Goal: Book appointment/travel/reservation

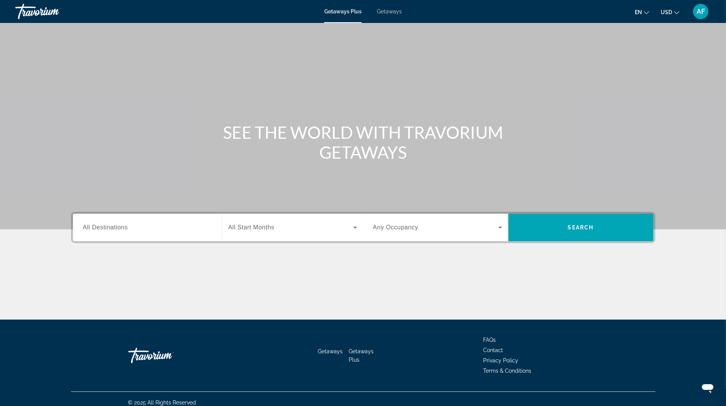
click at [109, 228] on span "All Destinations" at bounding box center [105, 227] width 45 height 6
click at [109, 228] on input "Destination All Destinations" at bounding box center [147, 227] width 129 height 9
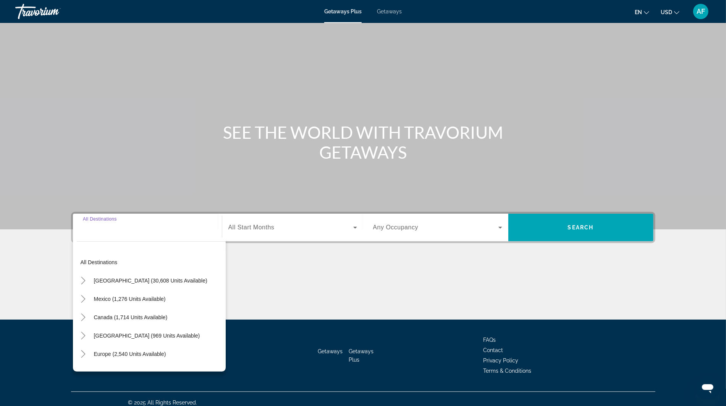
scroll to position [7, 0]
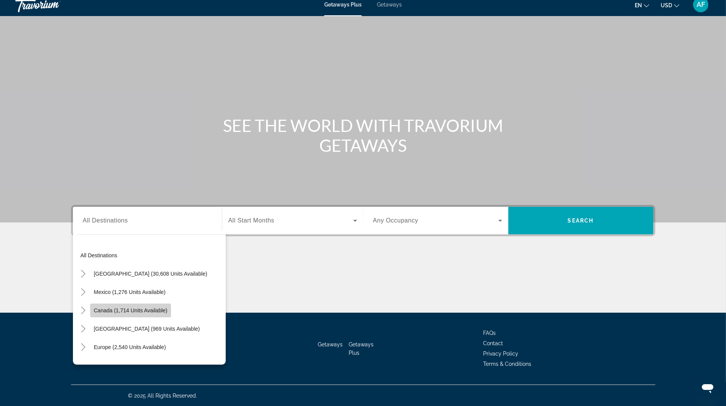
click at [108, 313] on span "Search widget" at bounding box center [130, 310] width 81 height 18
type input "**********"
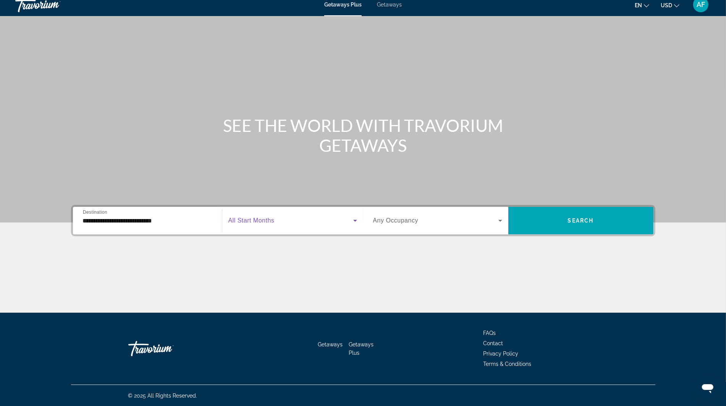
click at [280, 219] on span "Search widget" at bounding box center [290, 220] width 125 height 9
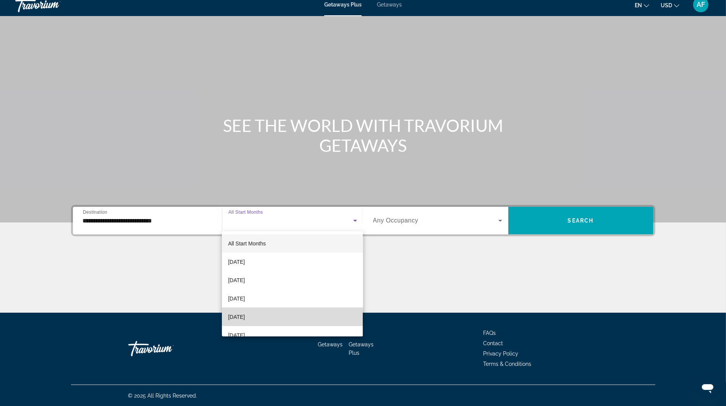
click at [245, 316] on span "[DATE]" at bounding box center [236, 316] width 17 height 9
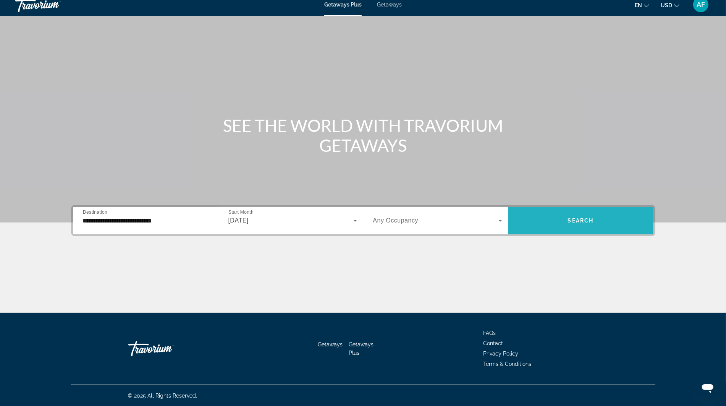
click at [564, 228] on span "Search widget" at bounding box center [580, 220] width 145 height 18
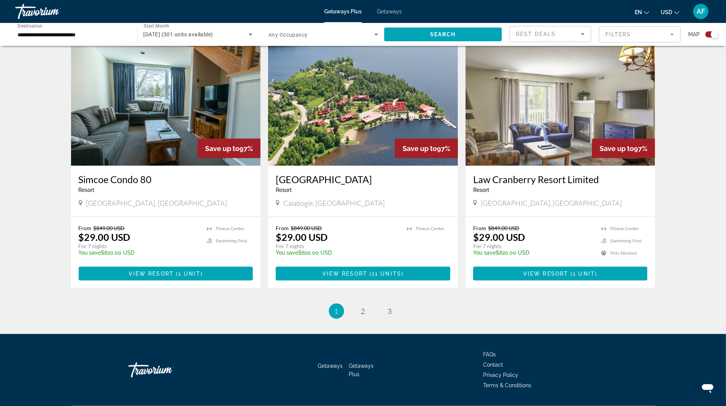
scroll to position [1077, 0]
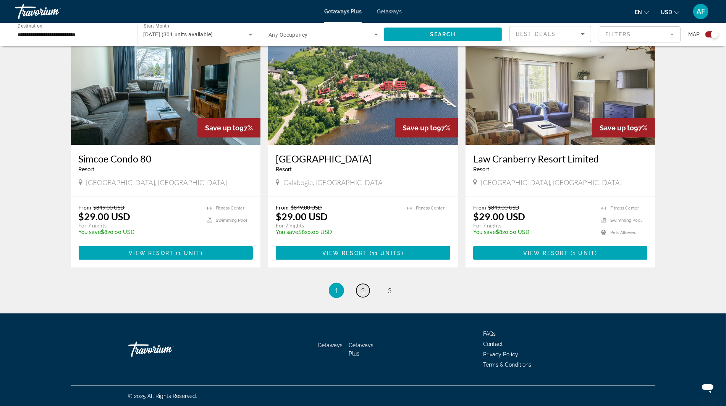
click at [361, 287] on span "2" at bounding box center [363, 290] width 4 height 8
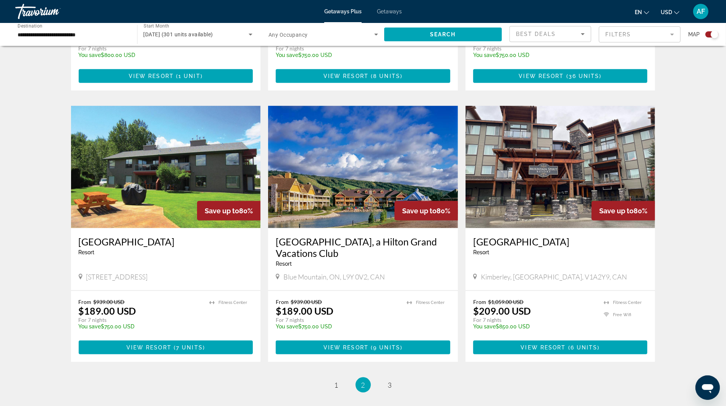
scroll to position [1083, 0]
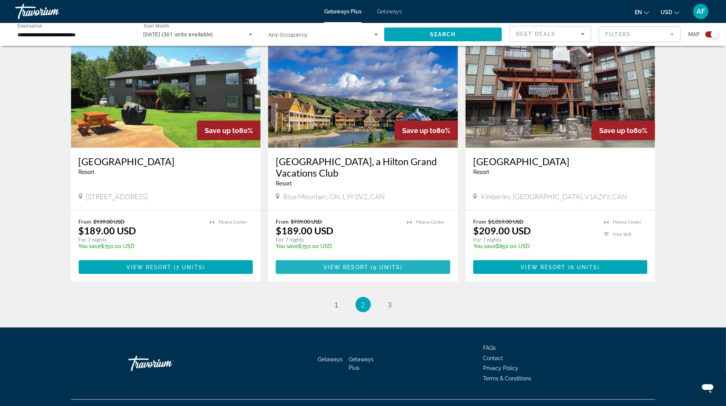
click at [370, 264] on span "Main content" at bounding box center [370, 267] width 2 height 6
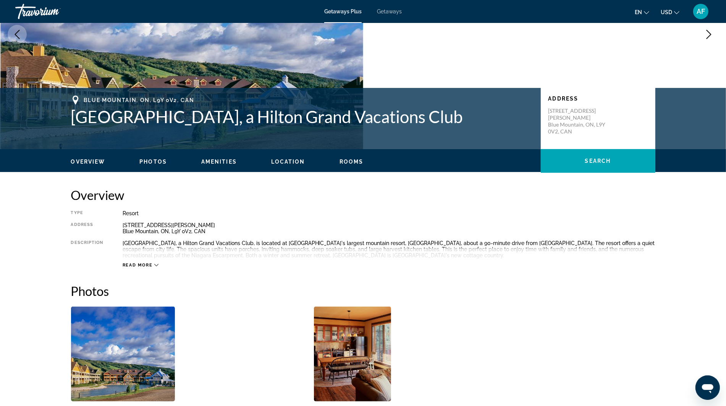
scroll to position [101, 0]
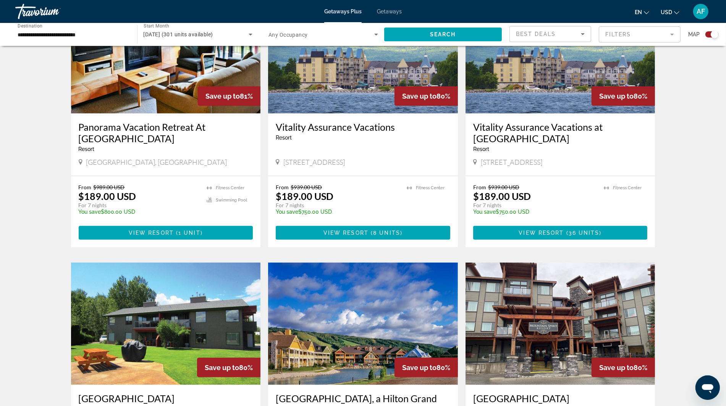
scroll to position [1088, 0]
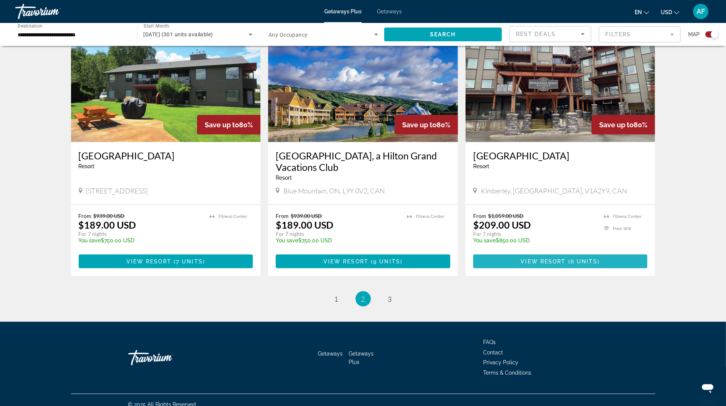
click at [560, 258] on span "View Resort ( 6 units )" at bounding box center [560, 261] width 79 height 6
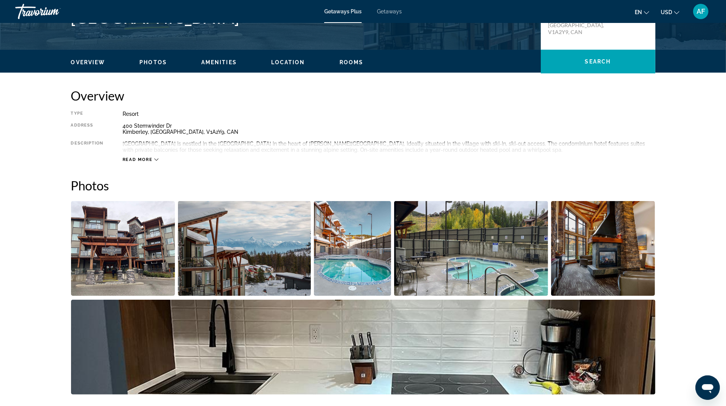
scroll to position [195, 0]
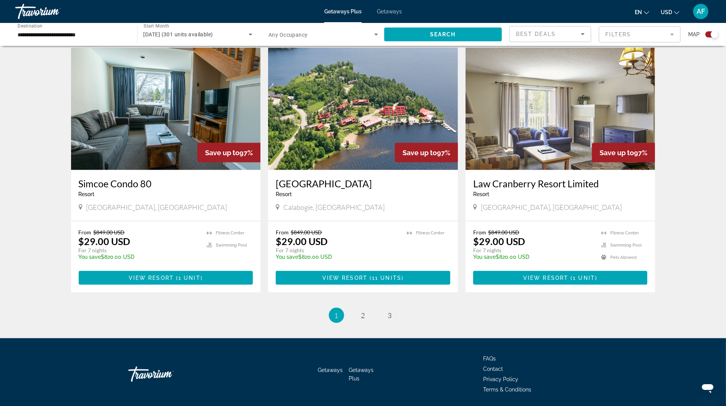
scroll to position [1077, 0]
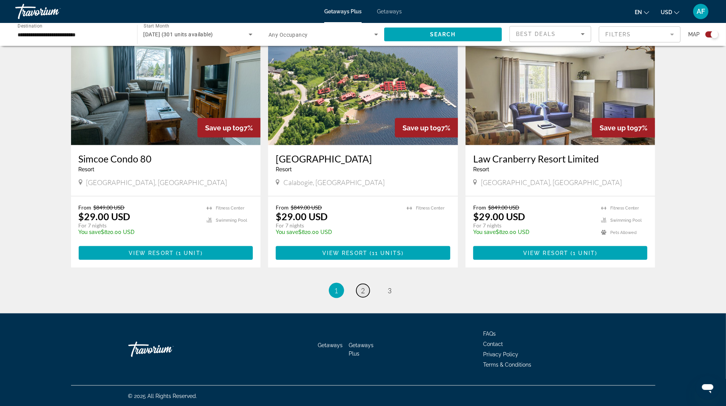
click at [364, 290] on span "2" at bounding box center [363, 290] width 4 height 8
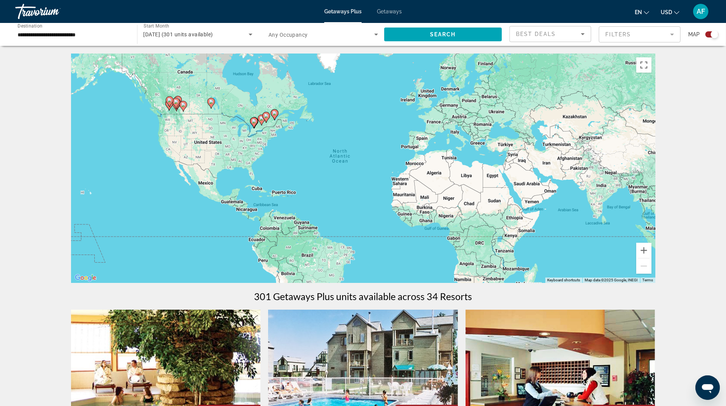
click at [311, 36] on span "Search widget" at bounding box center [321, 34] width 106 height 9
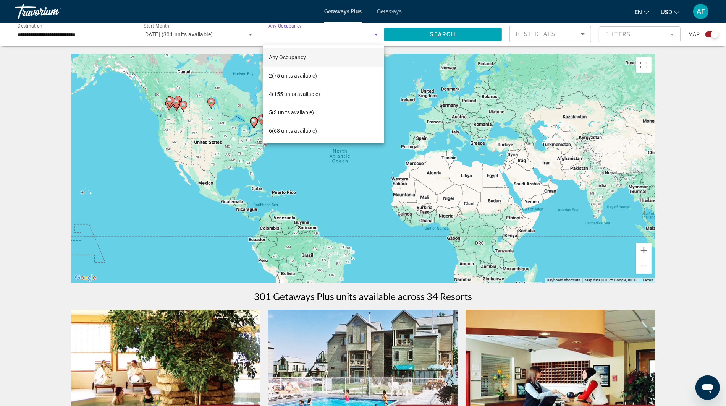
click at [44, 110] on div at bounding box center [363, 203] width 726 height 406
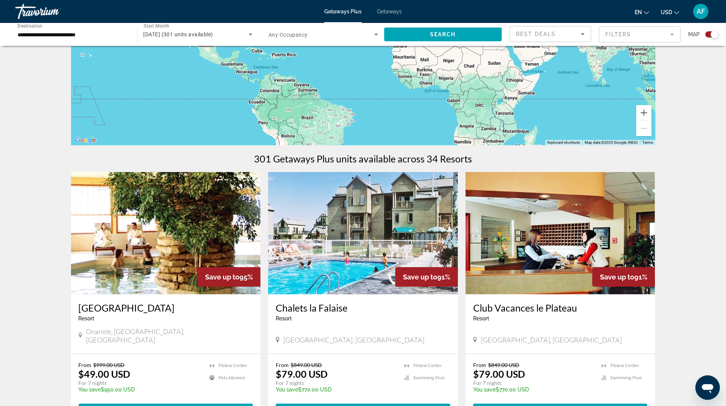
scroll to position [222, 0]
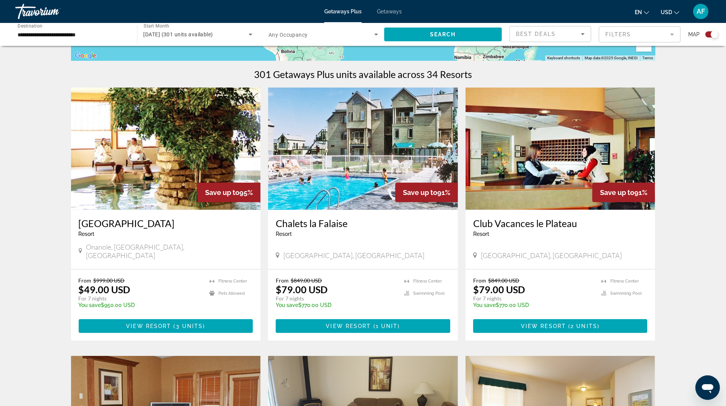
click at [150, 149] on img "Main content" at bounding box center [166, 148] width 190 height 122
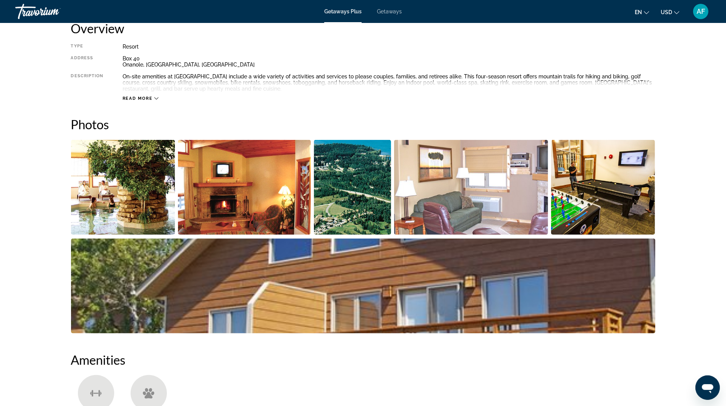
scroll to position [265, 0]
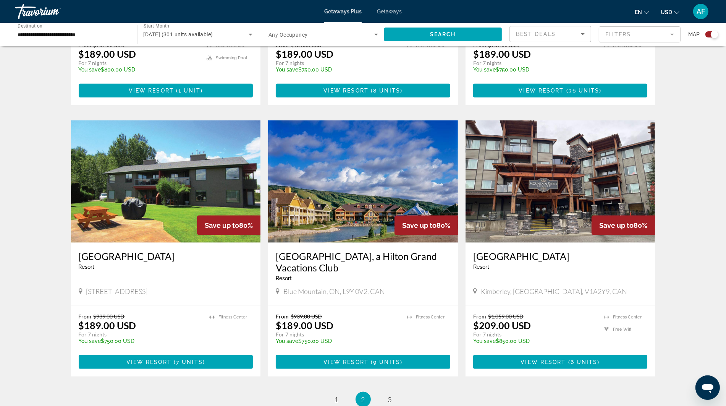
scroll to position [1088, 0]
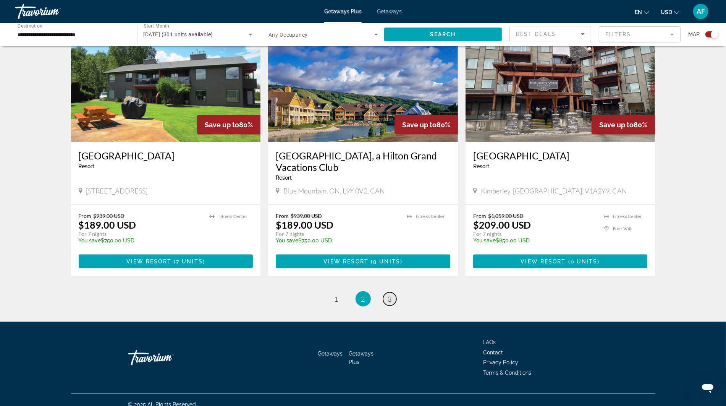
click at [388, 294] on span "3" at bounding box center [390, 298] width 4 height 8
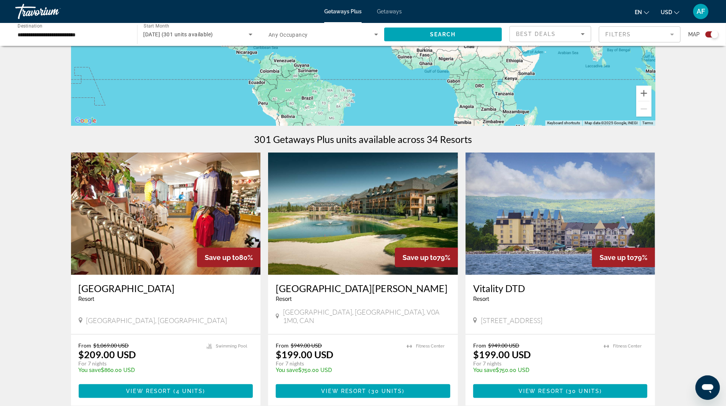
scroll to position [239, 0]
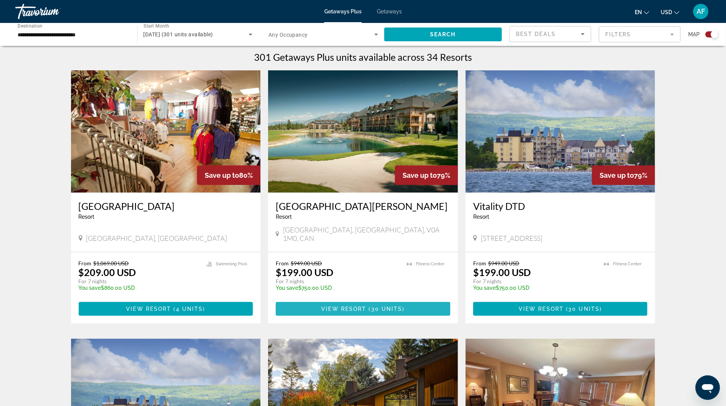
click at [382, 306] on span "30 units" at bounding box center [386, 309] width 31 height 6
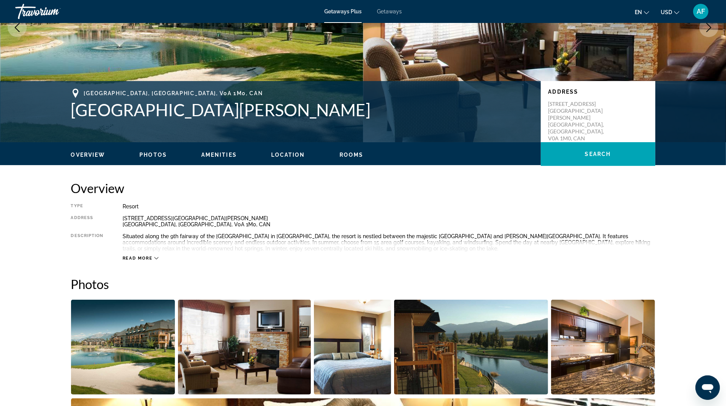
scroll to position [97, 0]
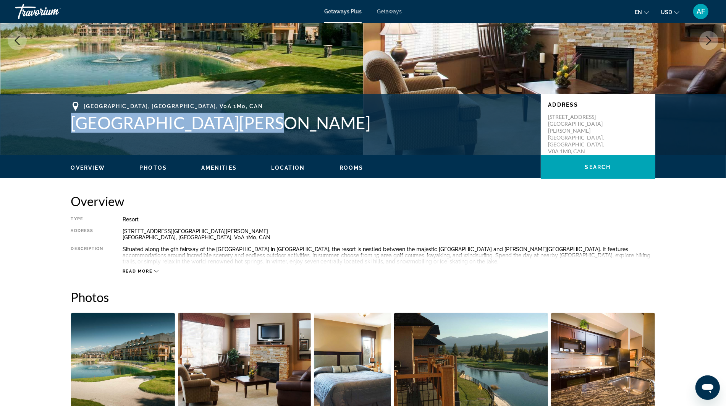
drag, startPoint x: 266, startPoint y: 125, endPoint x: 72, endPoint y: 123, distance: 194.0
click at [72, 123] on h1 "[GEOGRAPHIC_DATA][PERSON_NAME]" at bounding box center [302, 123] width 462 height 20
copy h1 "[GEOGRAPHIC_DATA][PERSON_NAME]"
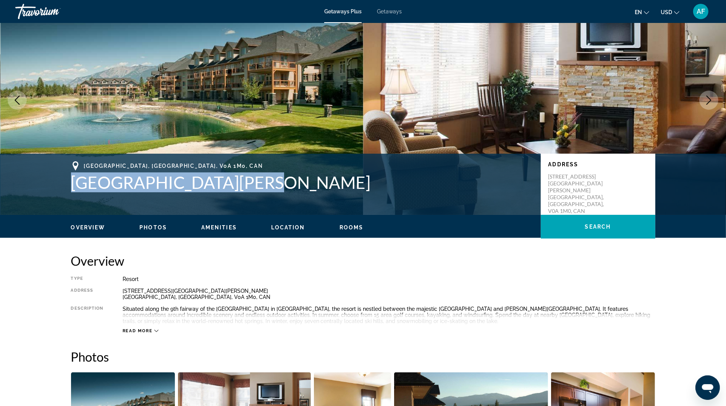
scroll to position [0, 0]
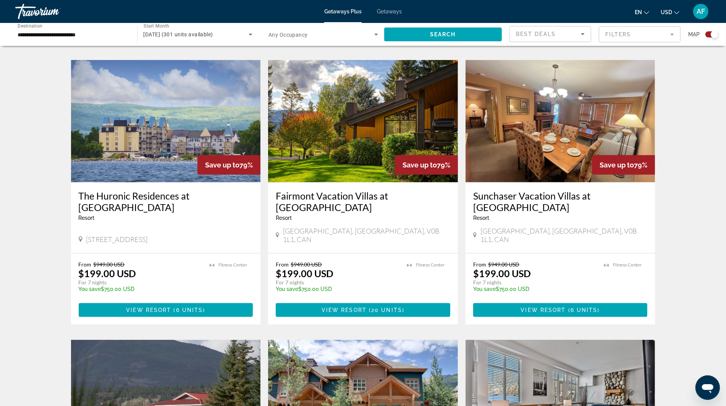
scroll to position [537, 0]
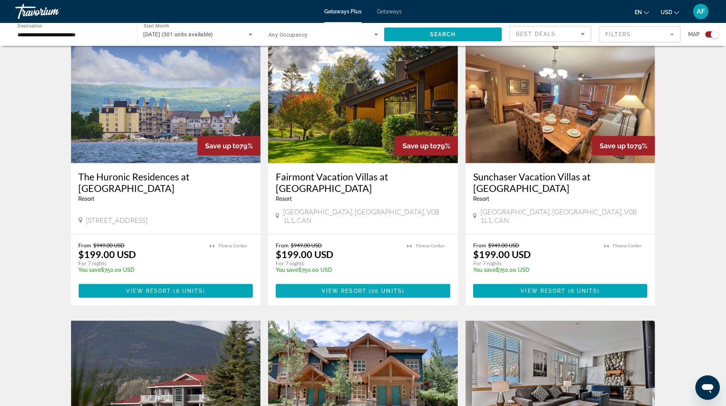
click at [356, 288] on span "View Resort" at bounding box center [344, 291] width 45 height 6
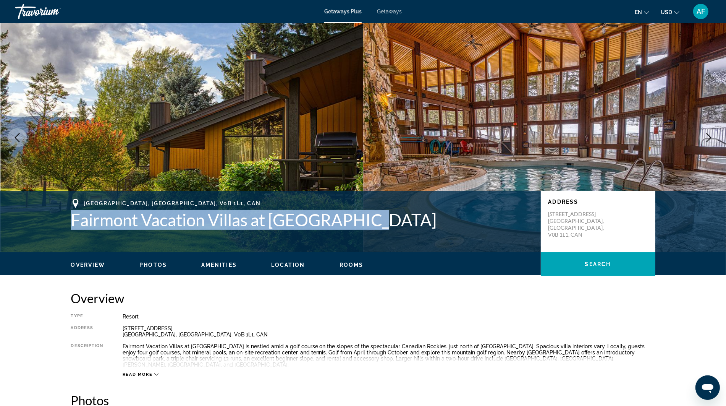
drag, startPoint x: 377, startPoint y: 224, endPoint x: 68, endPoint y: 225, distance: 308.6
click at [66, 225] on div "[GEOGRAPHIC_DATA], [GEOGRAPHIC_DATA] Vacation Villas at [GEOGRAPHIC_DATA] Addre…" at bounding box center [363, 222] width 615 height 46
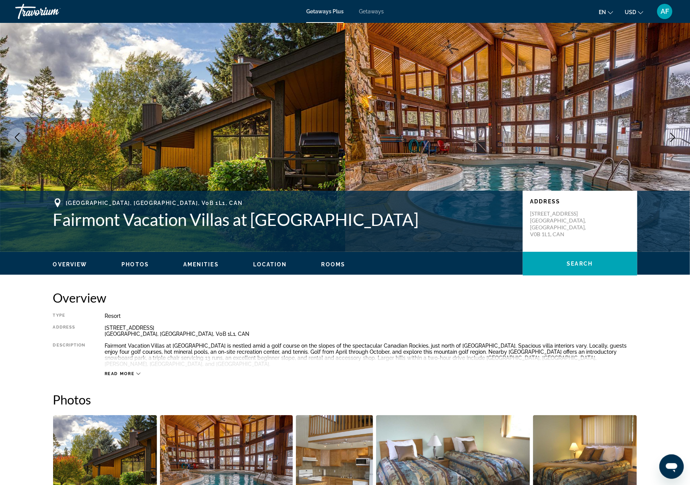
click at [577, 299] on h2 "Overview" at bounding box center [345, 297] width 584 height 15
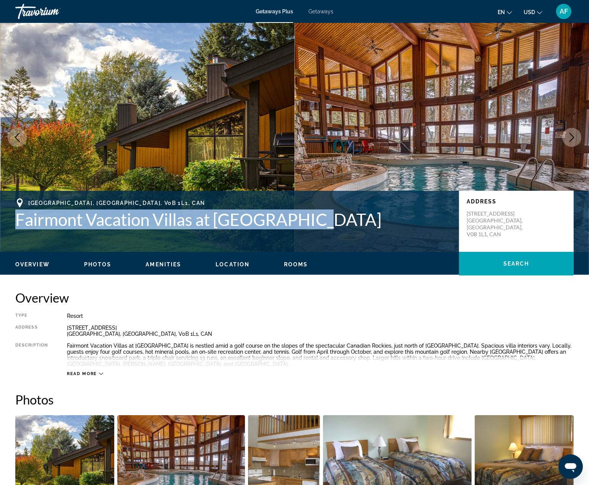
drag, startPoint x: 322, startPoint y: 221, endPoint x: 15, endPoint y: 224, distance: 307.5
click at [15, 224] on h1 "Fairmont Vacation Villas at [GEOGRAPHIC_DATA]" at bounding box center [233, 220] width 436 height 20
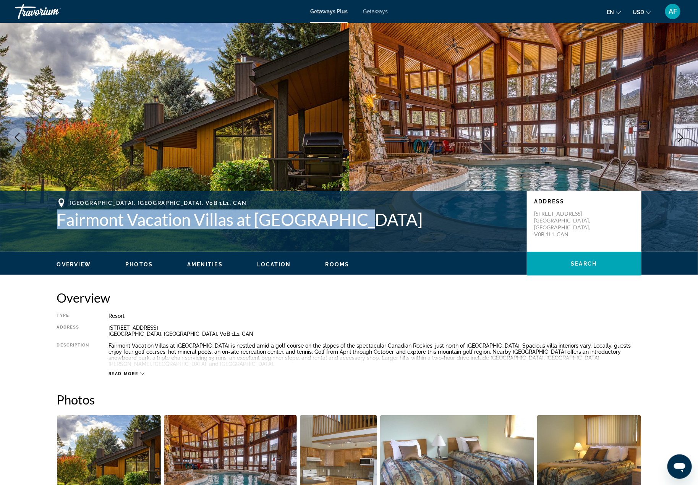
copy h1 "Fairmont Vacation Villas at [GEOGRAPHIC_DATA]"
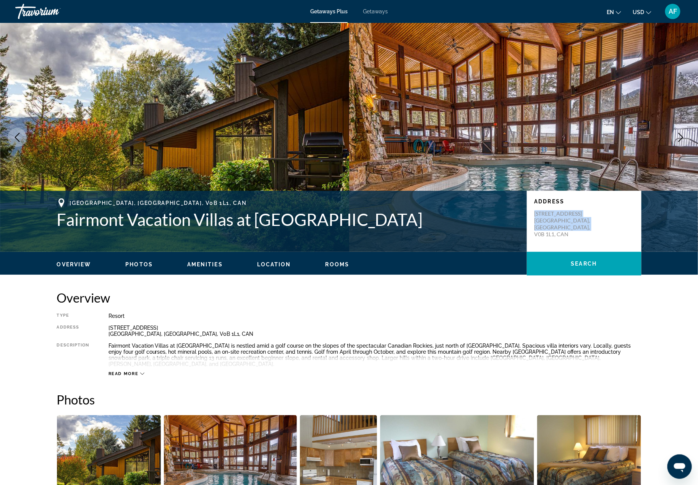
drag, startPoint x: 575, startPoint y: 237, endPoint x: 530, endPoint y: 214, distance: 49.9
click at [530, 214] on div "Address [STREET_ADDRESS]" at bounding box center [584, 221] width 115 height 61
copy p "[STREET_ADDRESS]"
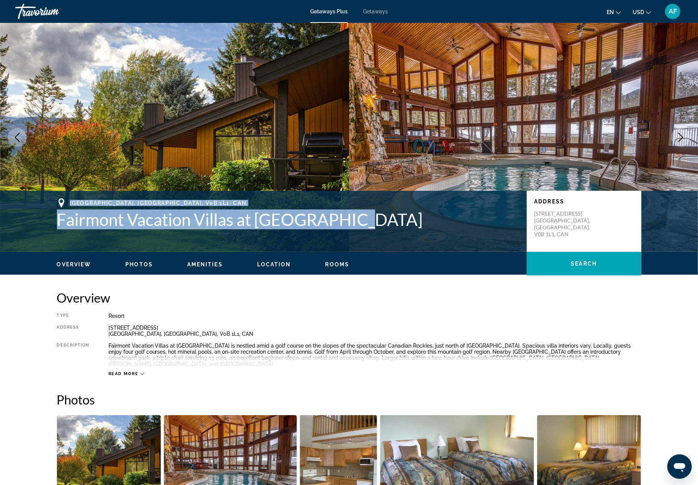
drag, startPoint x: 318, startPoint y: 222, endPoint x: 65, endPoint y: 206, distance: 253.3
click at [65, 206] on div "[GEOGRAPHIC_DATA], [GEOGRAPHIC_DATA], V0B 1L1, [GEOGRAPHIC_DATA] Vacation Villa…" at bounding box center [288, 214] width 462 height 31
copy div "[GEOGRAPHIC_DATA], [GEOGRAPHIC_DATA], V0B 1L1, [GEOGRAPHIC_DATA] Vacation Villa…"
